Goal: Information Seeking & Learning: Learn about a topic

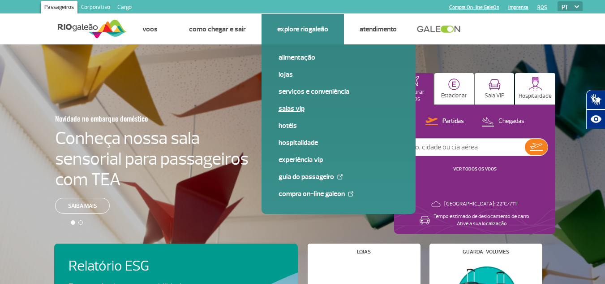
click at [293, 112] on link "Salas VIP" at bounding box center [339, 108] width 120 height 10
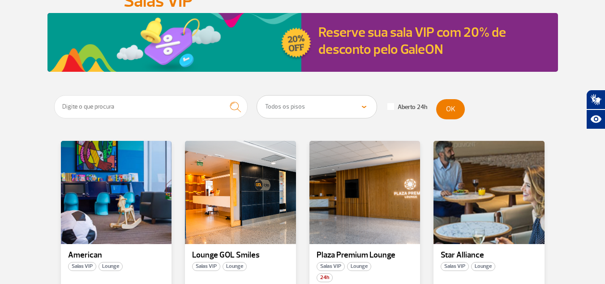
scroll to position [134, 0]
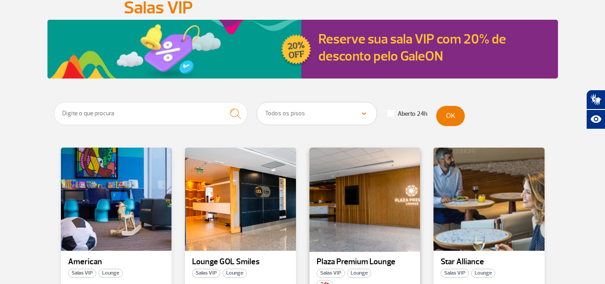
click at [352, 147] on div at bounding box center [364, 199] width 113 height 105
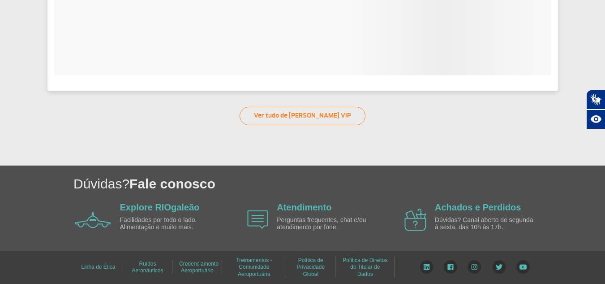
click at [352, 147] on section "Plaza Premium Lounge Salas VIP Lounge 24H Parcerias: American Airlines e Air Fr…" at bounding box center [302, 40] width 605 height 250
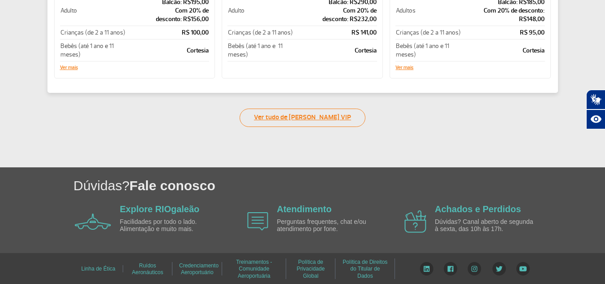
scroll to position [281, 0]
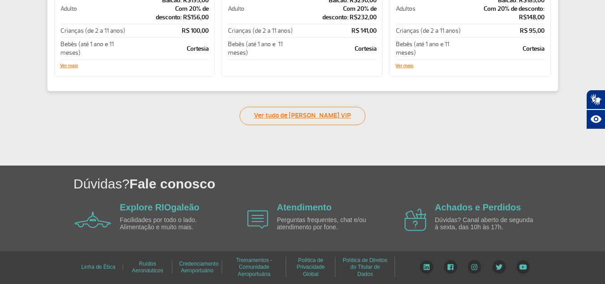
drag, startPoint x: 313, startPoint y: 102, endPoint x: 310, endPoint y: 113, distance: 11.9
click at [310, 115] on link "Ver tudo de Salas VIP" at bounding box center [303, 116] width 126 height 18
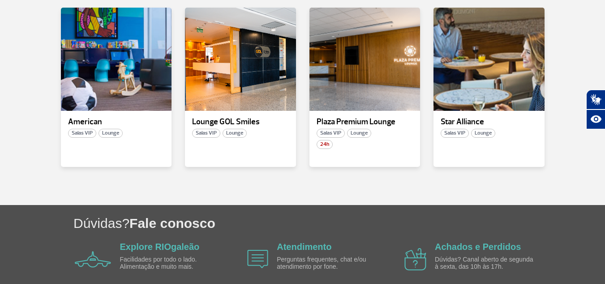
scroll to position [262, 0]
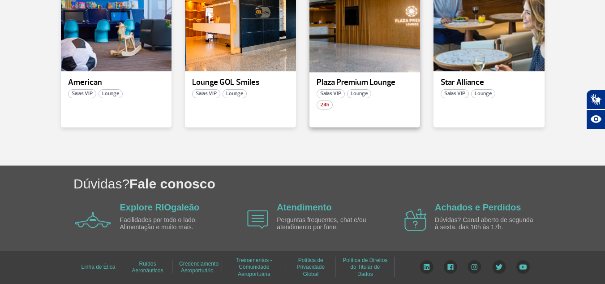
click at [354, 67] on div at bounding box center [364, 19] width 113 height 105
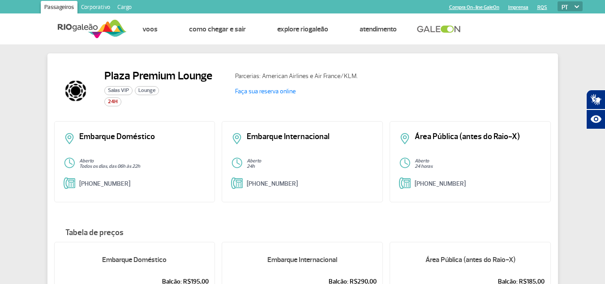
click at [117, 75] on h2 "Plaza Premium Lounge" at bounding box center [158, 75] width 108 height 13
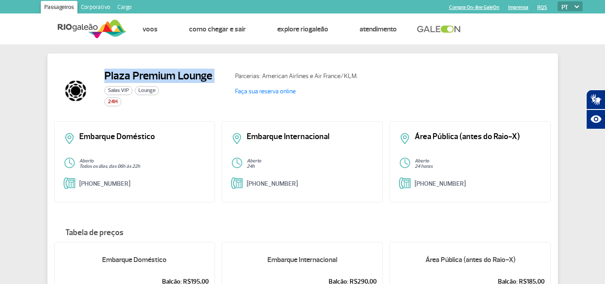
drag, startPoint x: 118, startPoint y: 75, endPoint x: 228, endPoint y: 75, distance: 109.8
click at [228, 75] on div "Plaza Premium Lounge Salas VIP Lounge 24H" at bounding box center [141, 90] width 174 height 43
copy h2 "Plaza Premium Lounge"
